Goal: Task Accomplishment & Management: Manage account settings

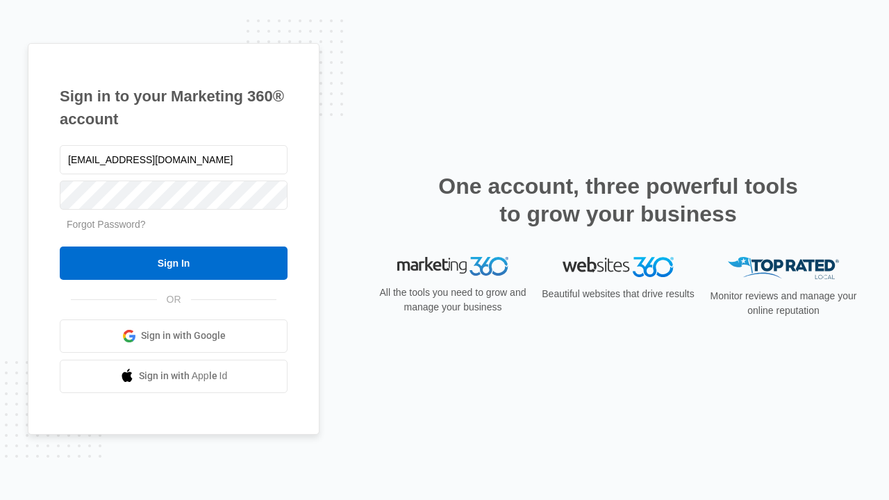
type input "[EMAIL_ADDRESS][DOMAIN_NAME]"
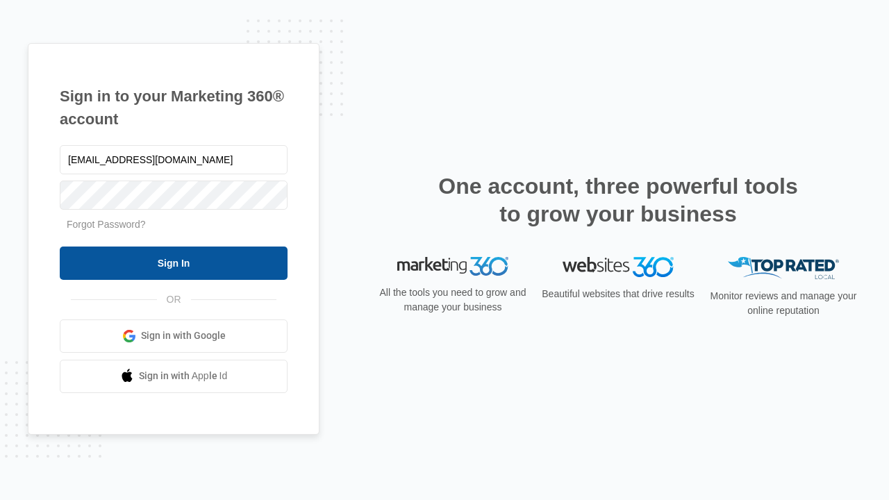
click at [174, 262] on input "Sign In" at bounding box center [174, 262] width 228 height 33
